Goal: Task Accomplishment & Management: Manage account settings

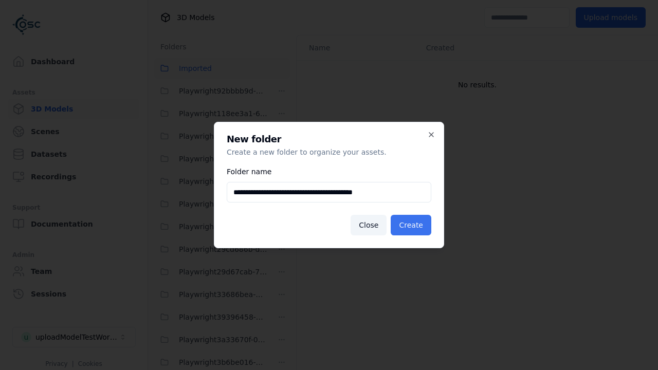
type input "**********"
click at [412, 225] on button "Create" at bounding box center [411, 225] width 41 height 21
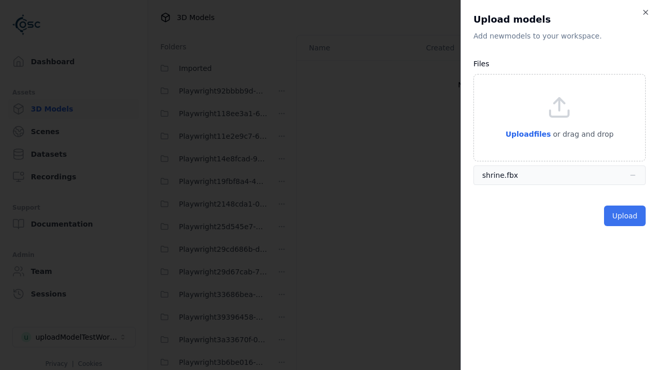
click at [626, 216] on button "Upload" at bounding box center [625, 216] width 42 height 21
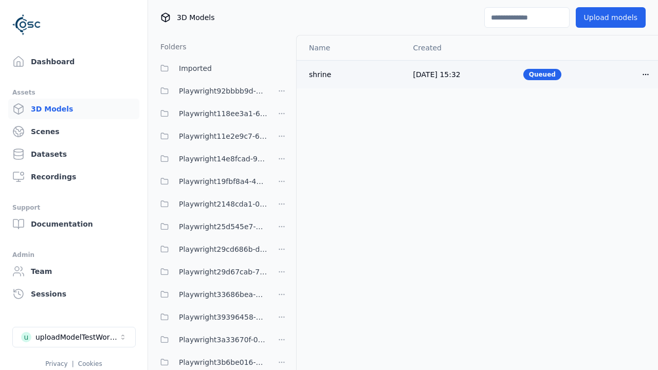
click at [646, 74] on html "Support Dashboard Assets 3D Models Scenes Datasets Recordings Support Documenta…" at bounding box center [329, 185] width 658 height 370
click at [623, 114] on div "Delete" at bounding box center [623, 114] width 61 height 16
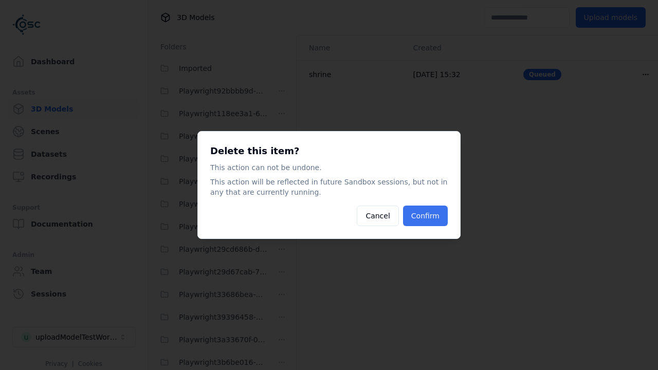
click at [426, 216] on button "Confirm" at bounding box center [425, 216] width 45 height 21
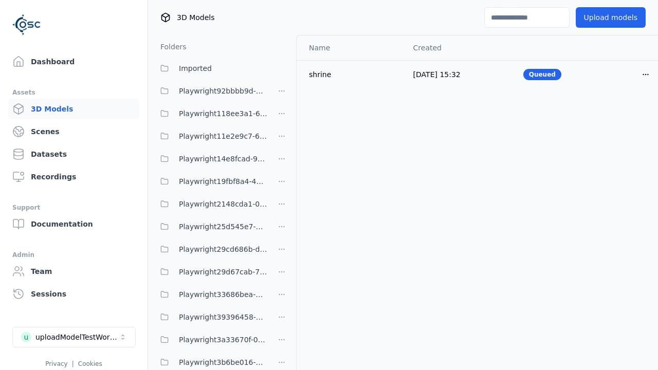
click at [282, 185] on html "Support Dashboard Assets 3D Models Scenes Datasets Recordings Support Documenta…" at bounding box center [329, 185] width 658 height 370
